Goal: Find specific page/section: Find specific page/section

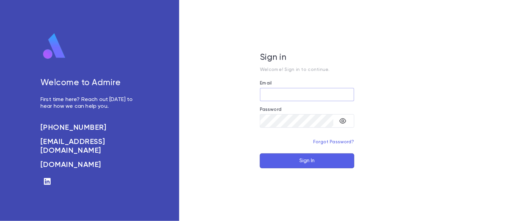
type input "**********"
click at [298, 162] on button "Sign In" at bounding box center [307, 160] width 95 height 15
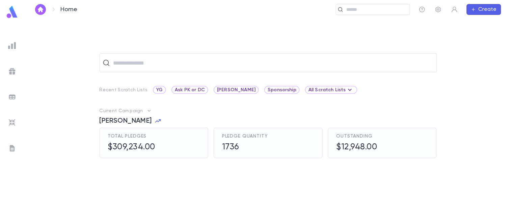
click at [14, 38] on ul at bounding box center [12, 129] width 24 height 184
click at [15, 45] on img at bounding box center [12, 46] width 8 height 8
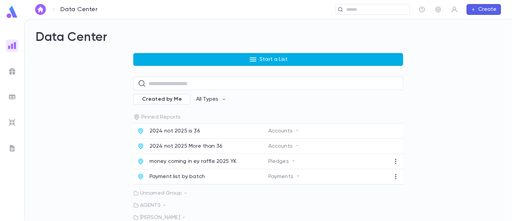
click at [221, 59] on button "Start a List" at bounding box center [268, 59] width 270 height 13
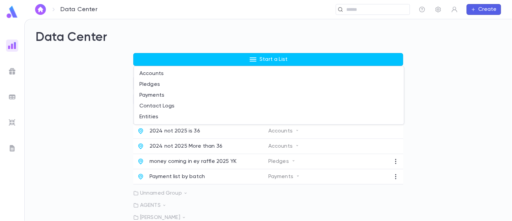
click at [447, 83] on div at bounding box center [256, 110] width 512 height 221
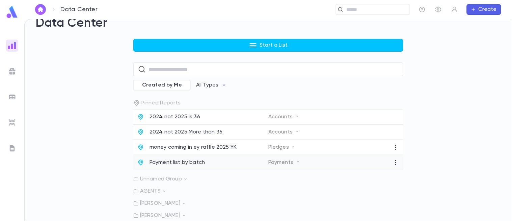
scroll to position [37, 0]
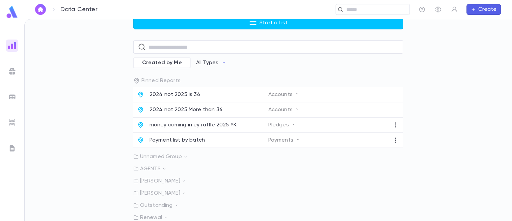
click at [183, 157] on icon at bounding box center [185, 156] width 5 height 5
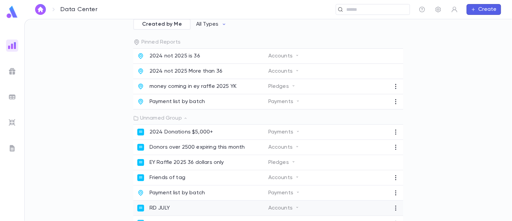
scroll to position [73, 0]
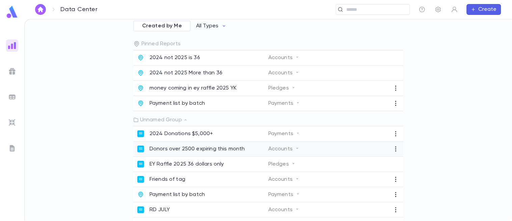
click at [221, 151] on p "Donors over 2500 expiring this month" at bounding box center [198, 148] width 96 height 7
